Goal: Task Accomplishment & Management: Manage account settings

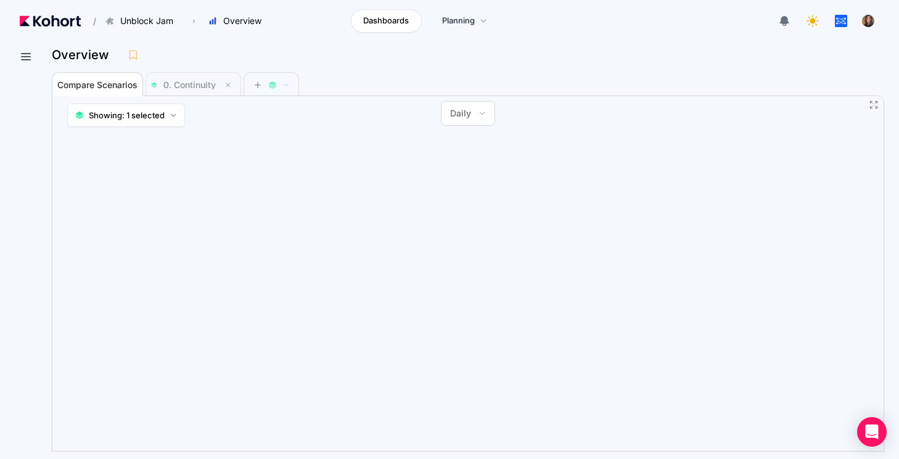
click at [12, 59] on div at bounding box center [18, 253] width 37 height 414
click at [17, 56] on button at bounding box center [26, 57] width 22 height 22
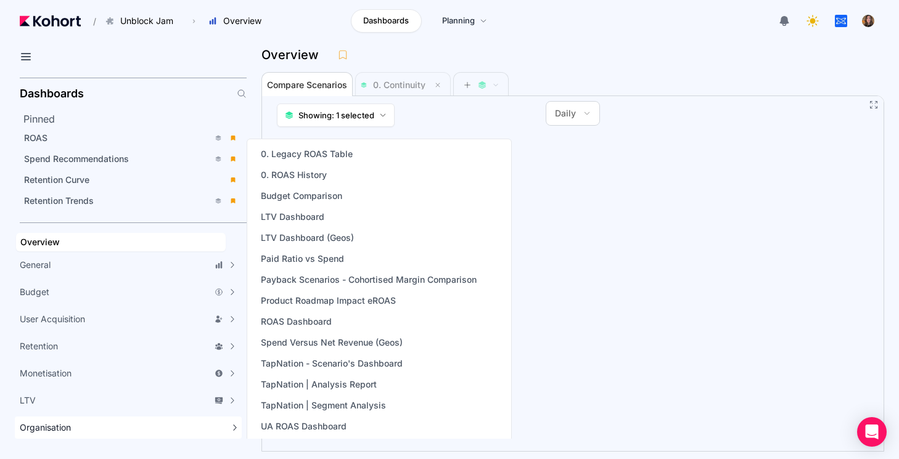
click at [63, 430] on span "Organisation" at bounding box center [45, 428] width 51 height 12
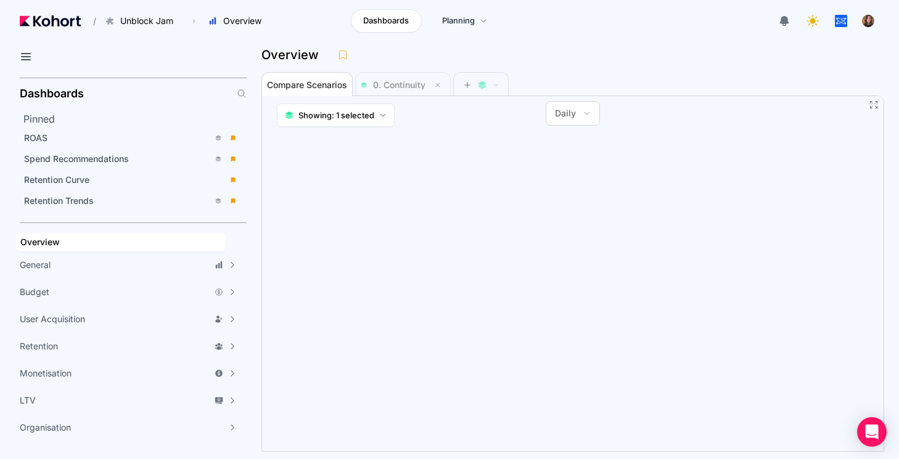
click at [870, 22] on div "button" at bounding box center [869, 21] width 14 height 14
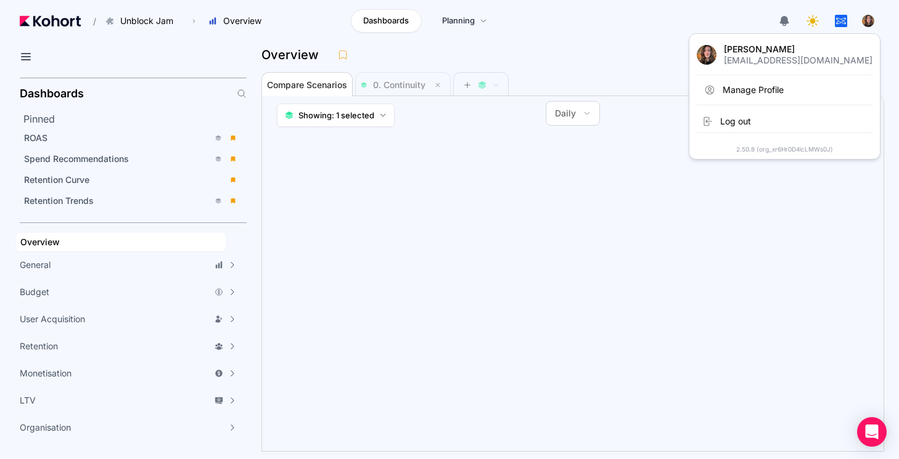
click at [807, 83] on button "Manage Profile" at bounding box center [785, 90] width 176 height 25
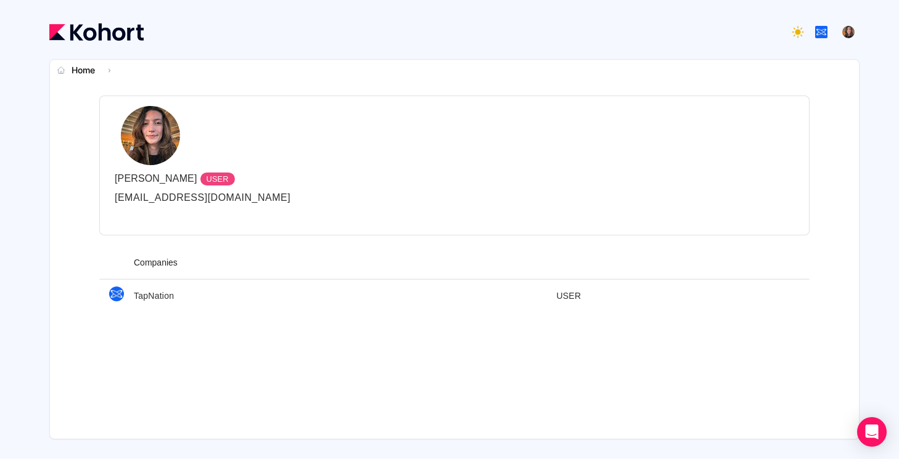
click at [176, 286] on td "TapNation" at bounding box center [291, 296] width 334 height 32
click at [172, 292] on td "TapNation" at bounding box center [291, 296] width 334 height 32
drag, startPoint x: 871, startPoint y: 35, endPoint x: 846, endPoint y: 31, distance: 24.9
click at [871, 35] on section "Home › Irem USTEK USER [EMAIL_ADDRESS][DOMAIN_NAME] Companies TapNation USER" at bounding box center [454, 229] width 889 height 459
click at [846, 31] on div "button" at bounding box center [849, 32] width 14 height 14
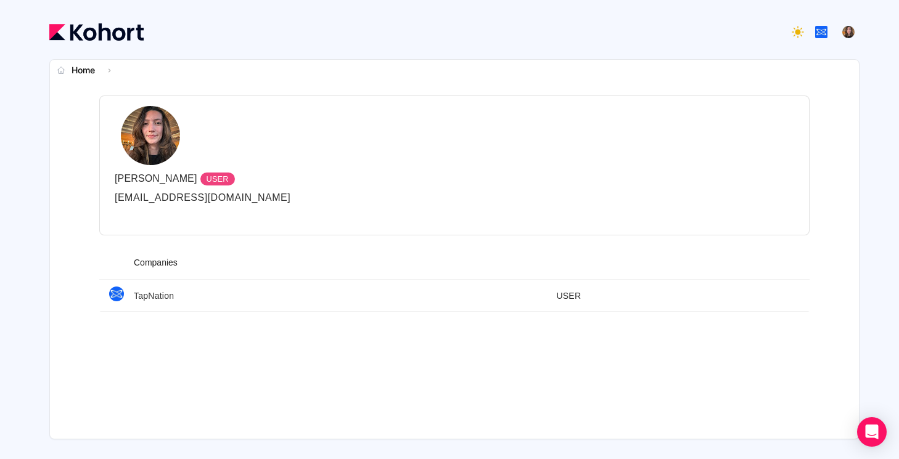
click at [834, 31] on div at bounding box center [834, 32] width 49 height 22
click at [831, 30] on button "button" at bounding box center [821, 32] width 25 height 25
click at [839, 49] on button "TapNation" at bounding box center [853, 62] width 81 height 27
